Goal: Transaction & Acquisition: Download file/media

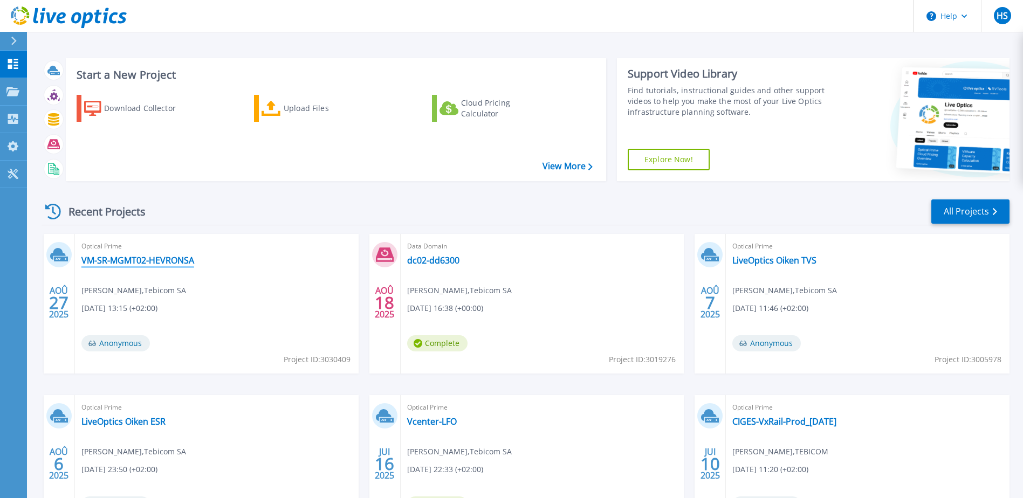
click at [137, 259] on link "VM-SR-MGMT02-HEVRONSA" at bounding box center [137, 260] width 113 height 11
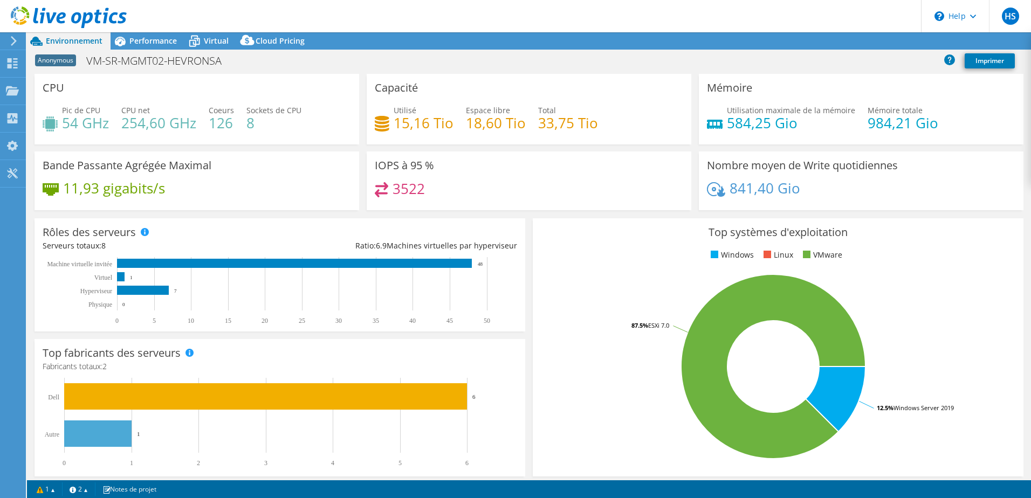
select select "USD"
click at [148, 43] on span "Performance" at bounding box center [152, 41] width 47 height 10
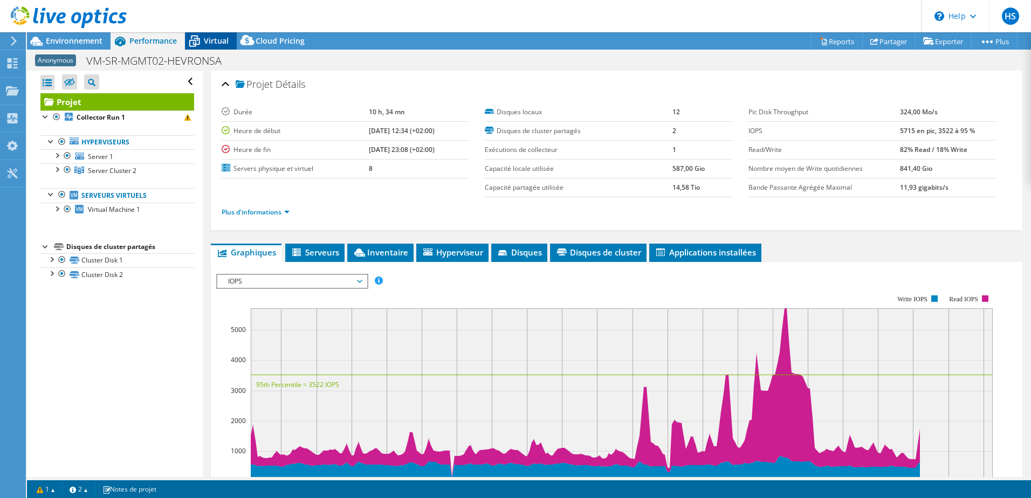
click at [206, 39] on span "Virtual" at bounding box center [216, 41] width 25 height 10
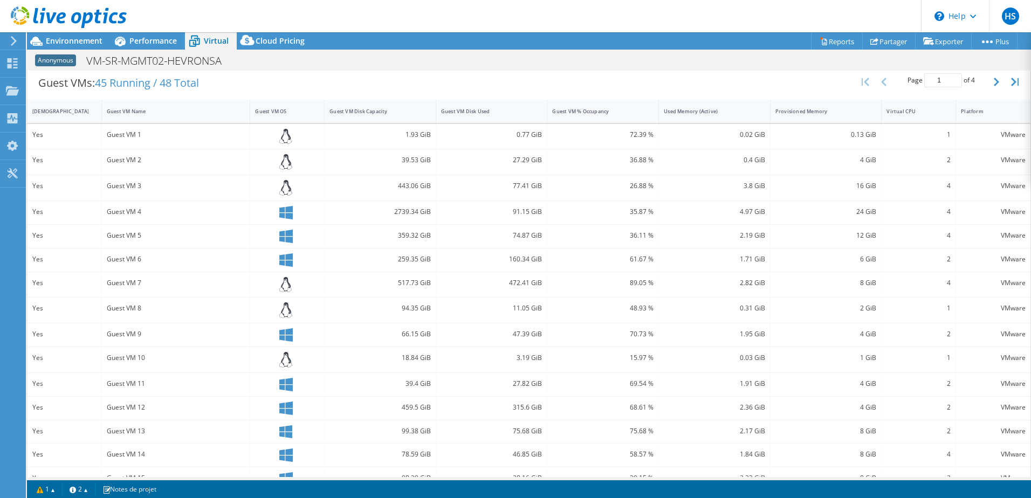
scroll to position [236, 0]
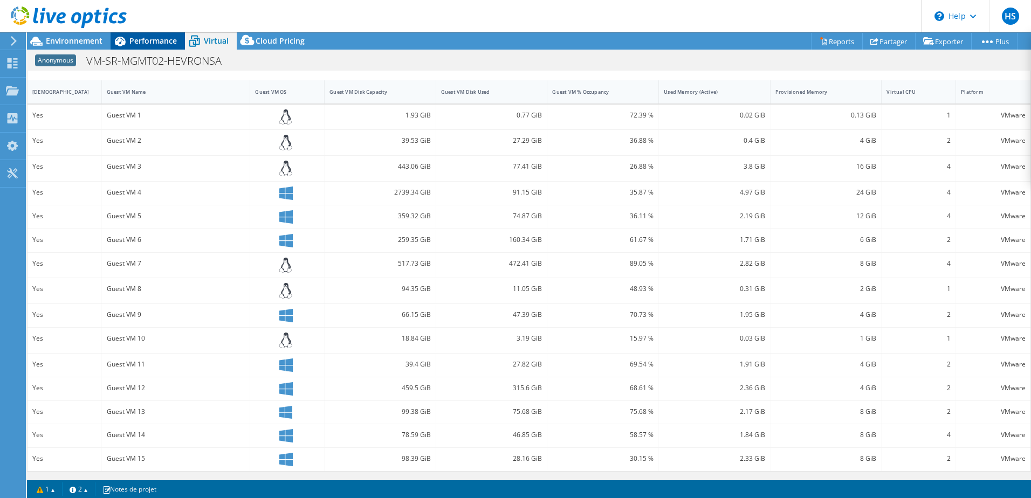
click at [146, 40] on span "Performance" at bounding box center [152, 41] width 47 height 10
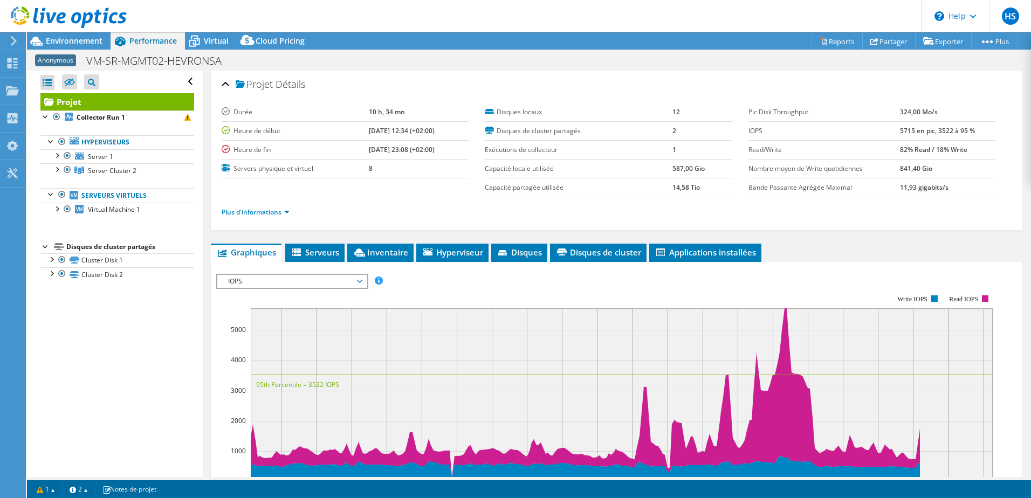
scroll to position [0, 0]
click at [90, 44] on span "Environnement" at bounding box center [74, 41] width 57 height 10
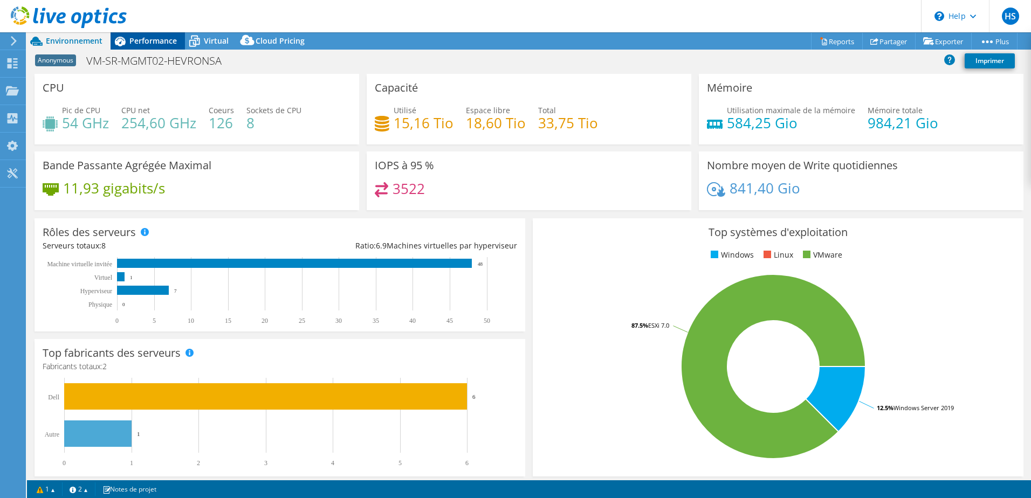
click at [148, 38] on span "Performance" at bounding box center [152, 41] width 47 height 10
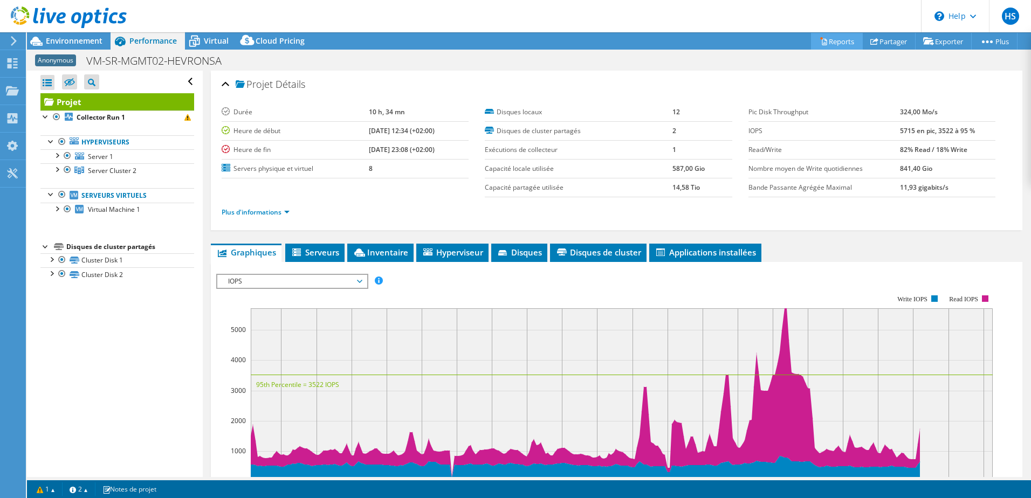
click at [842, 43] on link "Reports" at bounding box center [837, 41] width 52 height 17
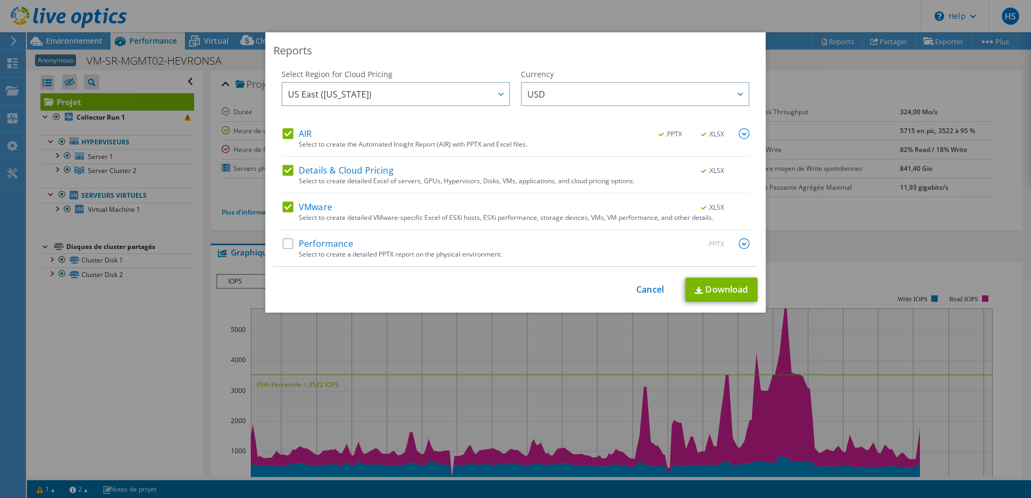
click at [295, 135] on label "AIR" at bounding box center [296, 133] width 29 height 11
click at [0, 0] on input "AIR" at bounding box center [0, 0] width 0 height 0
click at [300, 206] on label "VMware" at bounding box center [307, 207] width 50 height 11
click at [0, 0] on input "VMware" at bounding box center [0, 0] width 0 height 0
click at [730, 290] on link "Download" at bounding box center [721, 290] width 72 height 24
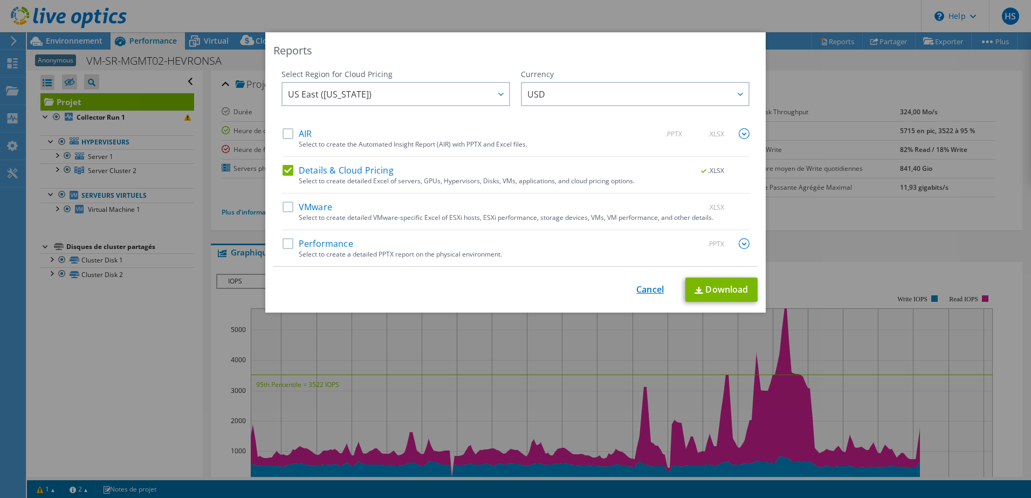
click at [651, 286] on link "Cancel" at bounding box center [649, 290] width 27 height 10
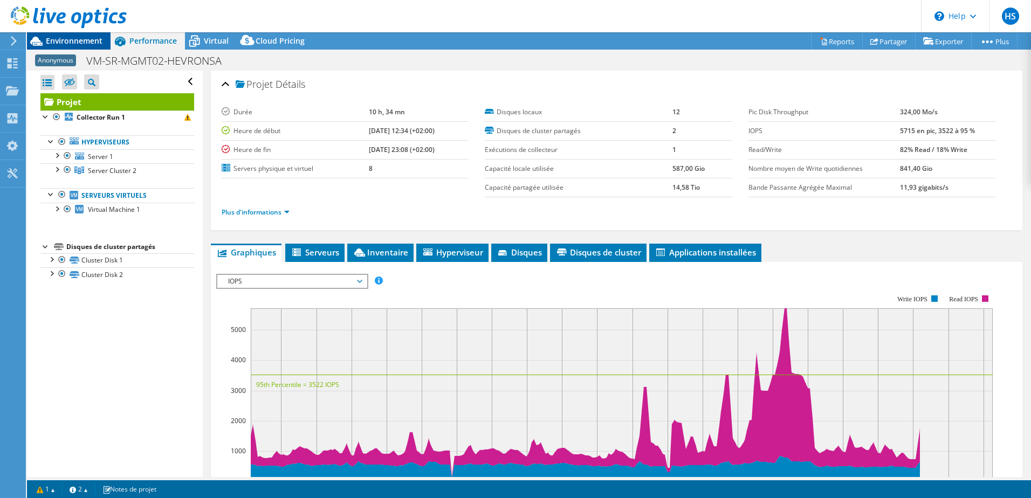
click at [65, 43] on span "Environnement" at bounding box center [74, 41] width 57 height 10
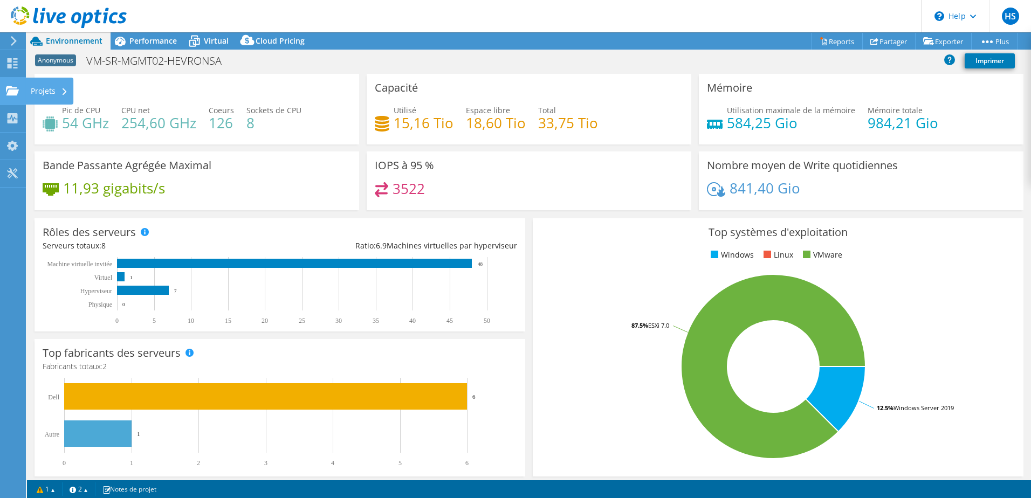
click at [39, 93] on div "Projets" at bounding box center [49, 91] width 48 height 27
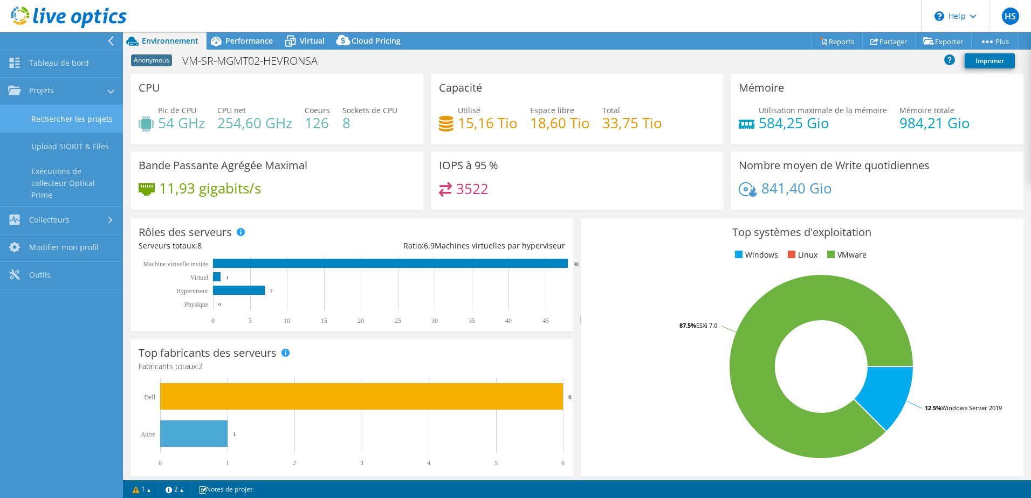
click at [84, 111] on link "Rechercher les projets" at bounding box center [61, 118] width 123 height 27
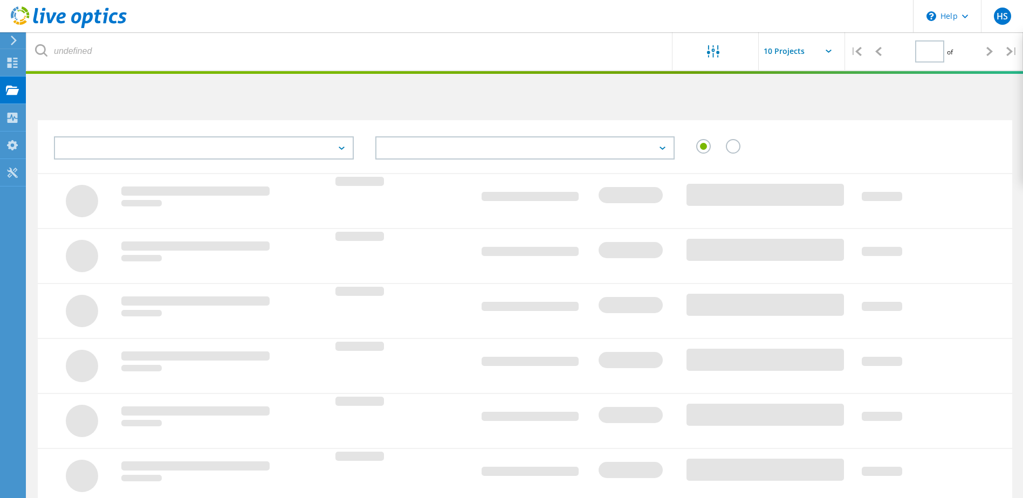
type input "1"
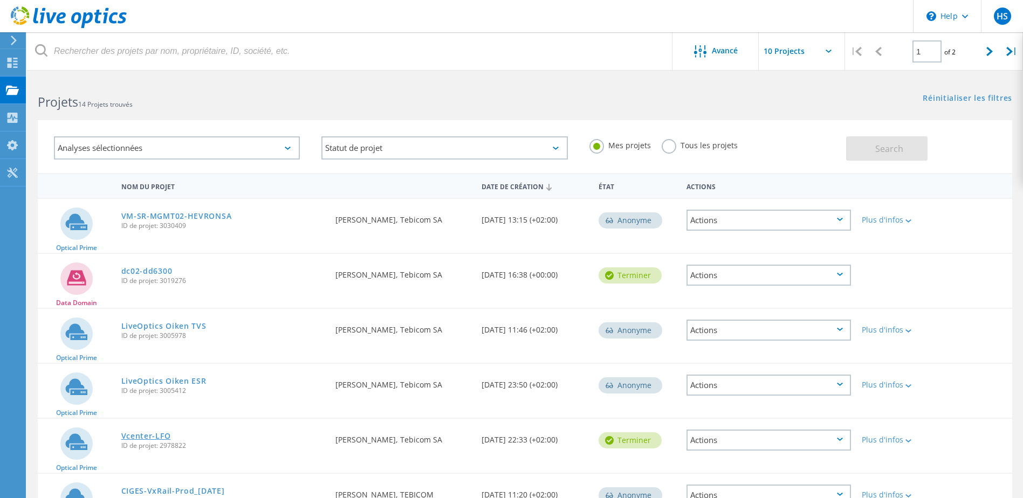
click at [151, 435] on link "Vcenter-LFO" at bounding box center [146, 436] width 50 height 8
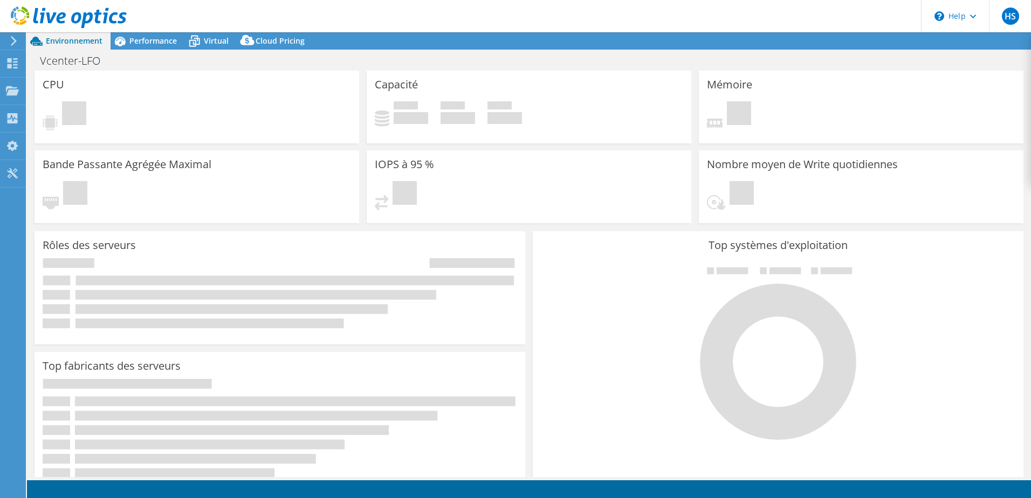
select select "USD"
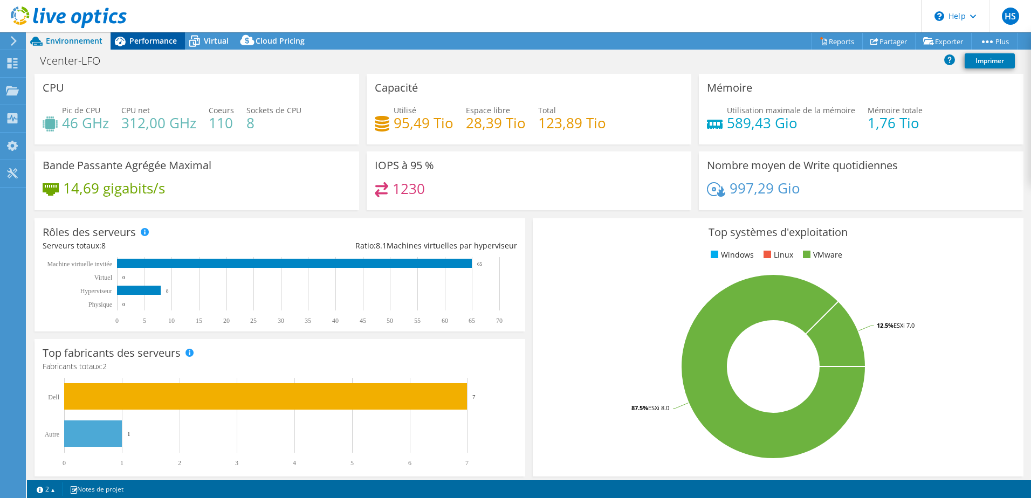
click at [150, 42] on span "Performance" at bounding box center [152, 41] width 47 height 10
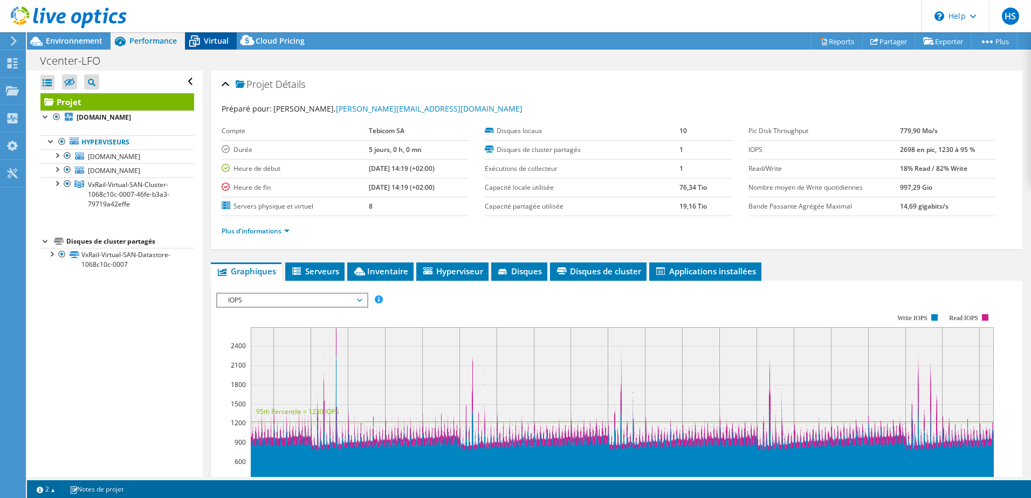
click at [200, 41] on icon at bounding box center [194, 41] width 19 height 19
